Goal: Check status: Check status

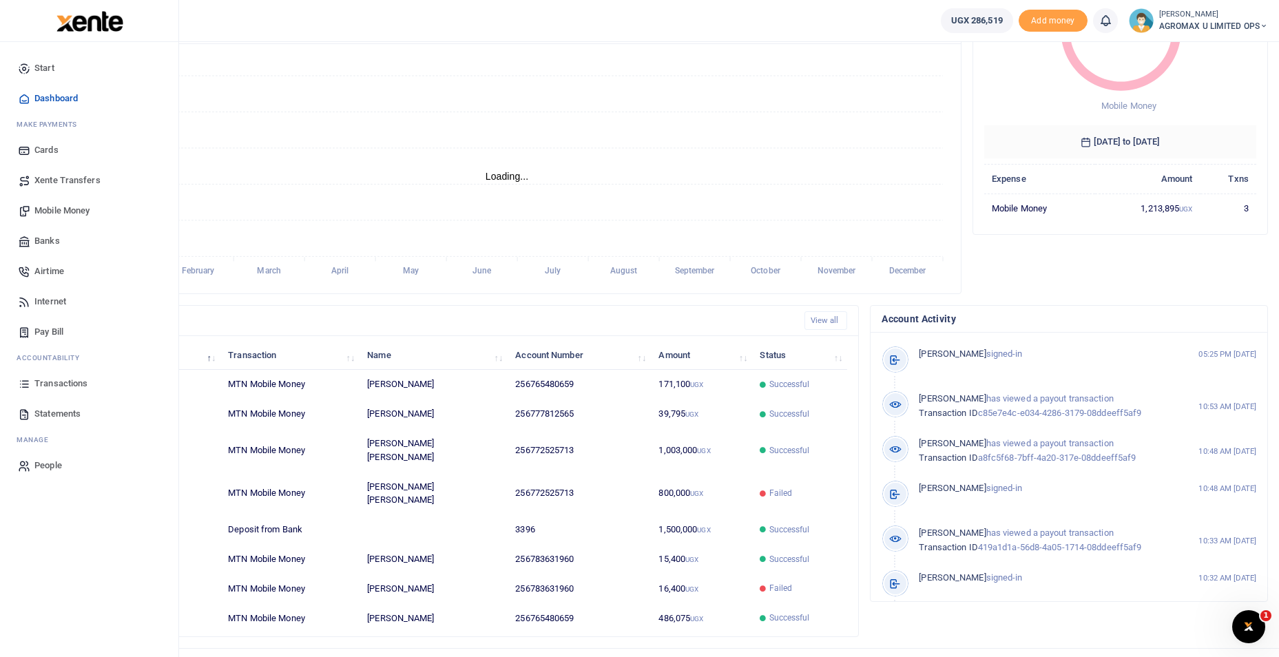
click at [72, 381] on span "Transactions" at bounding box center [60, 384] width 53 height 14
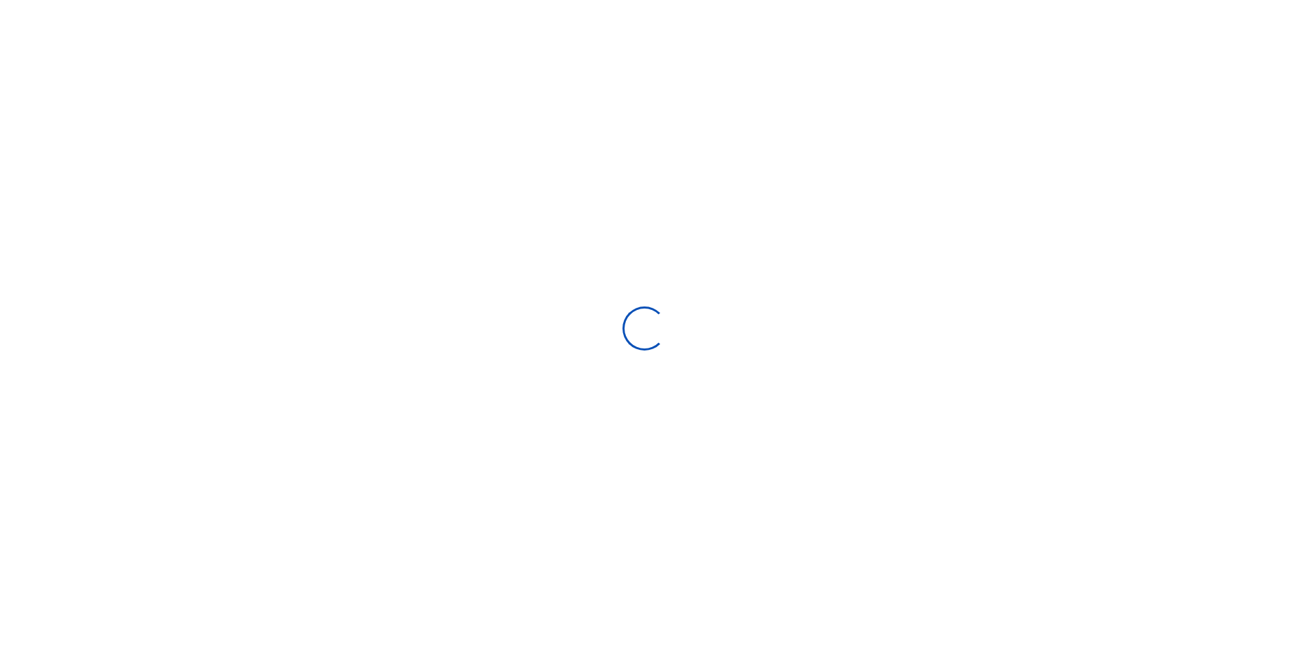
select select
type input "[DATE] - [DATE]"
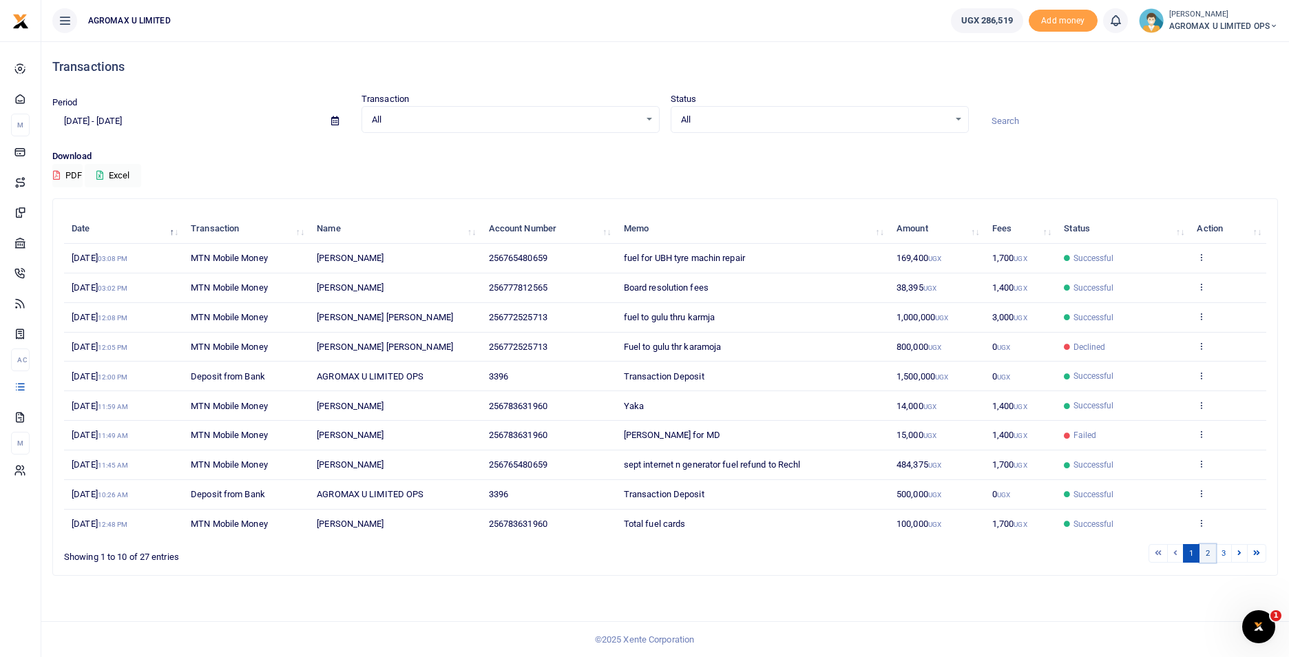
click at [1211, 554] on link "2" at bounding box center [1207, 553] width 17 height 19
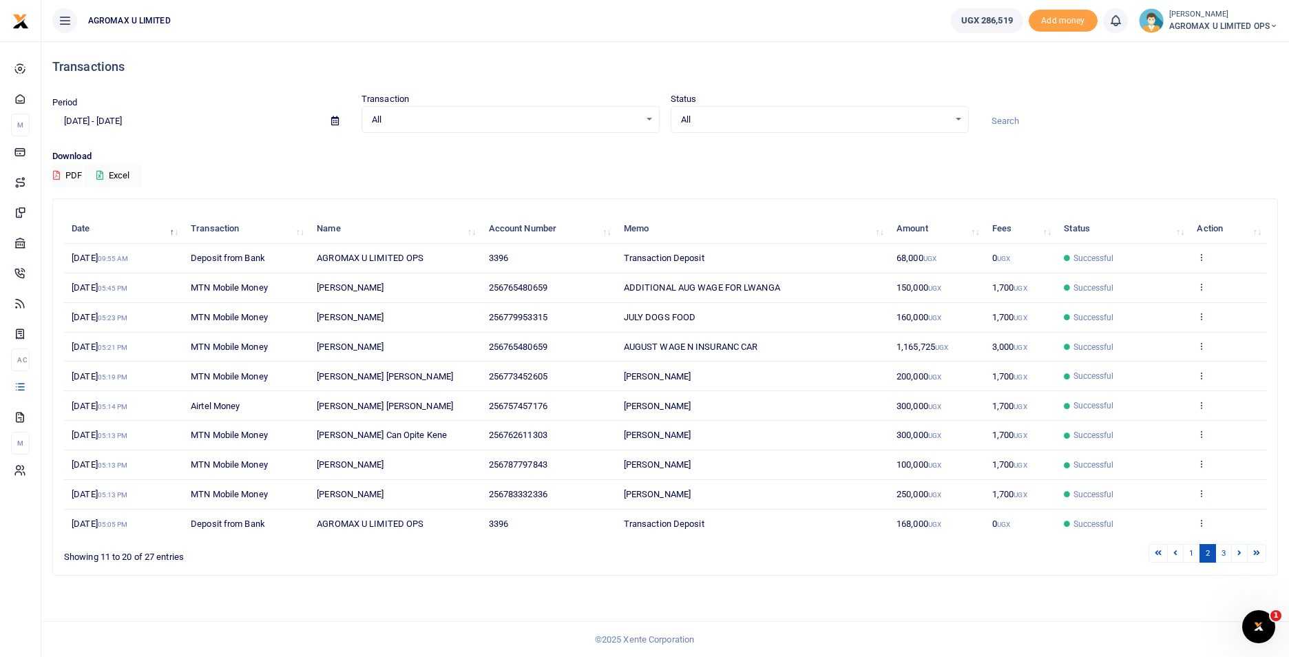
click at [923, 377] on span "200,000 UGX" at bounding box center [918, 376] width 45 height 10
click at [1201, 372] on icon at bounding box center [1201, 375] width 9 height 10
click at [1162, 405] on link "View details" at bounding box center [1151, 398] width 109 height 19
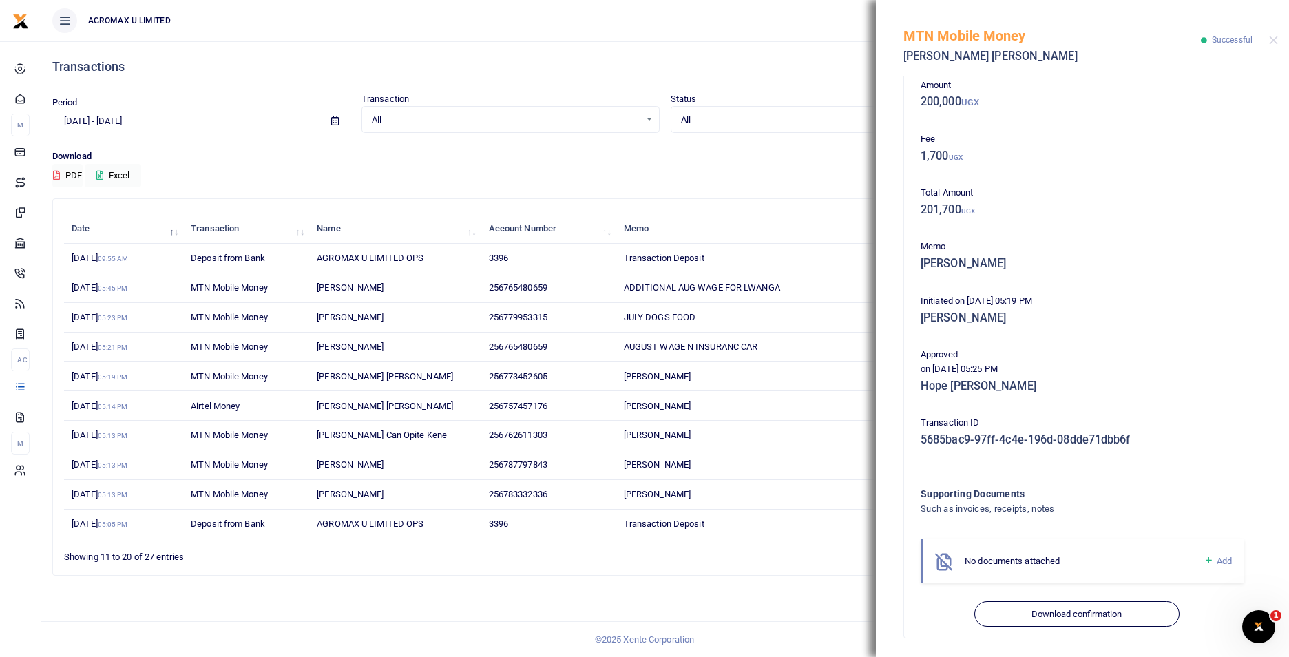
scroll to position [75, 0]
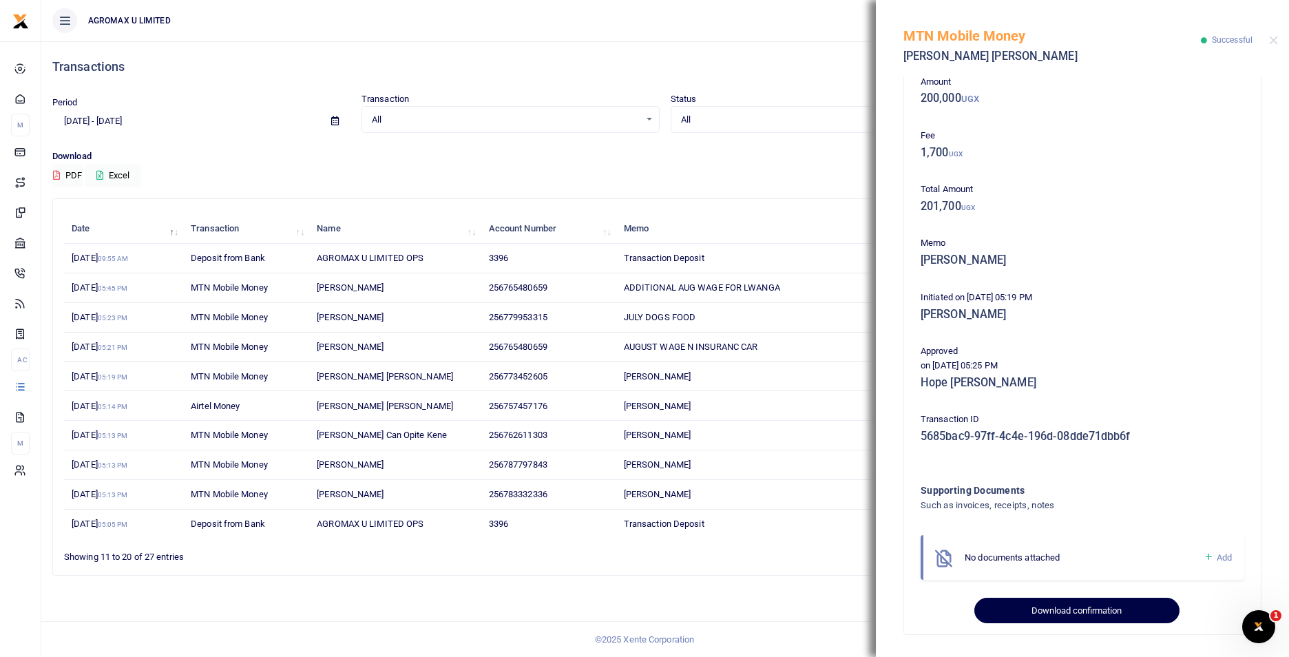
click at [1036, 605] on button "Download confirmation" at bounding box center [1076, 611] width 204 height 26
click at [1053, 607] on button "Download confirmation" at bounding box center [1076, 611] width 204 height 26
